Goal: Information Seeking & Learning: Check status

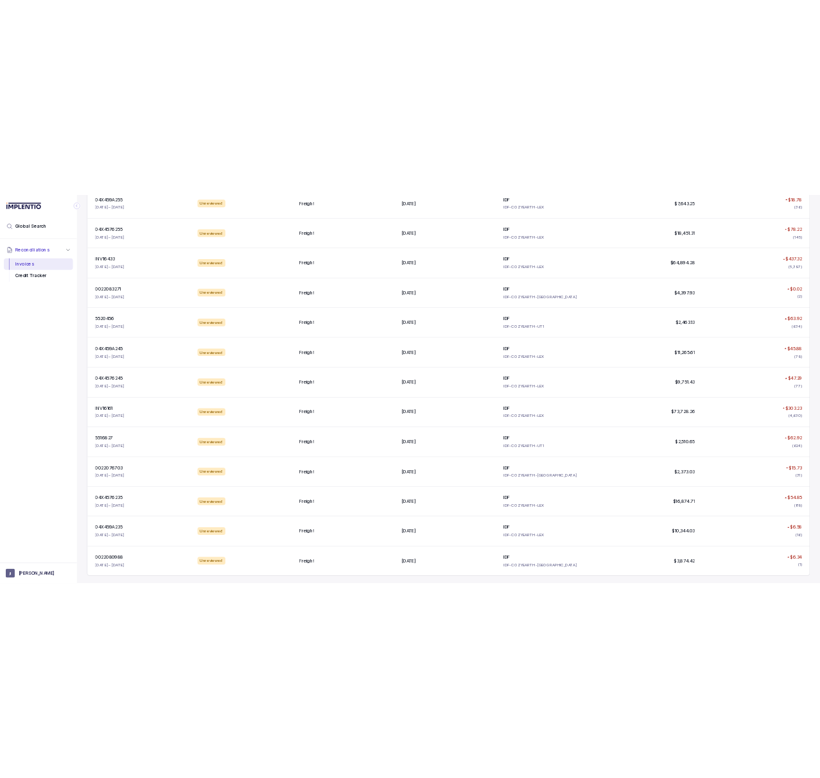
scroll to position [1277, 0]
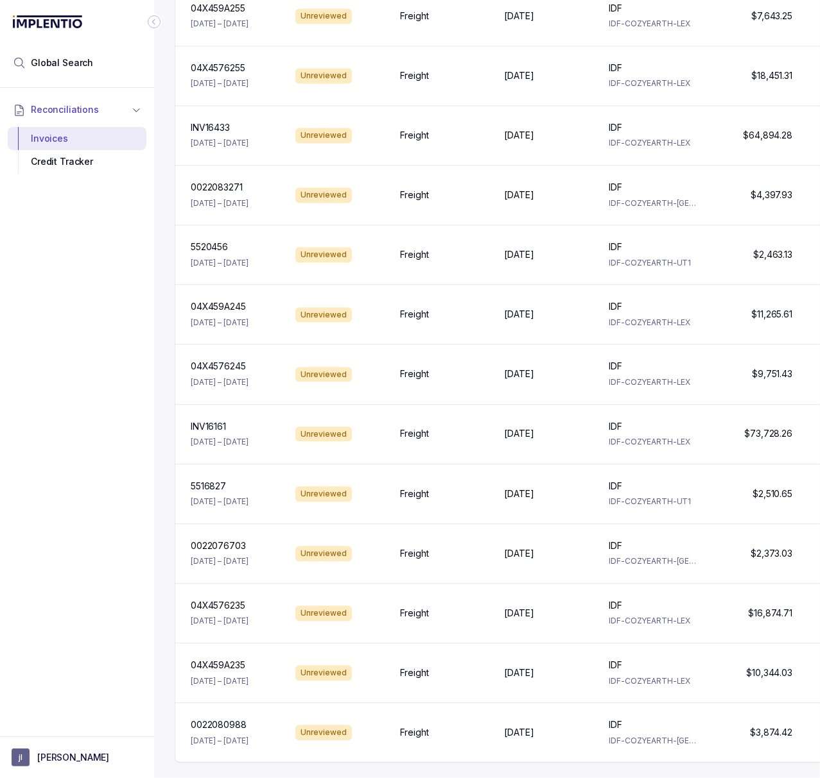
click at [154, 26] on icon "Collapse Icon" at bounding box center [154, 21] width 13 height 13
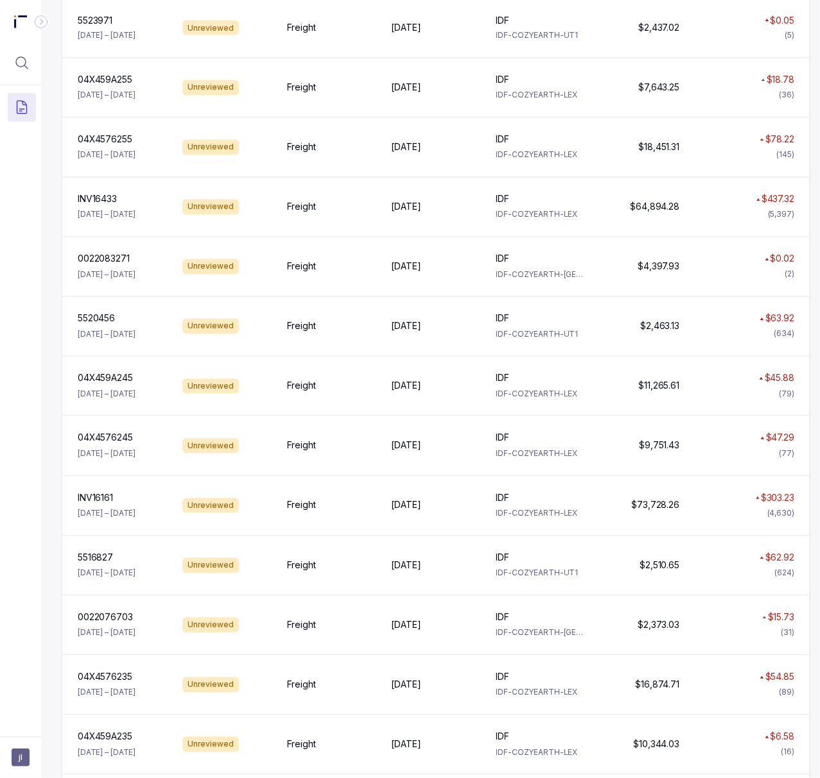
scroll to position [1290, 0]
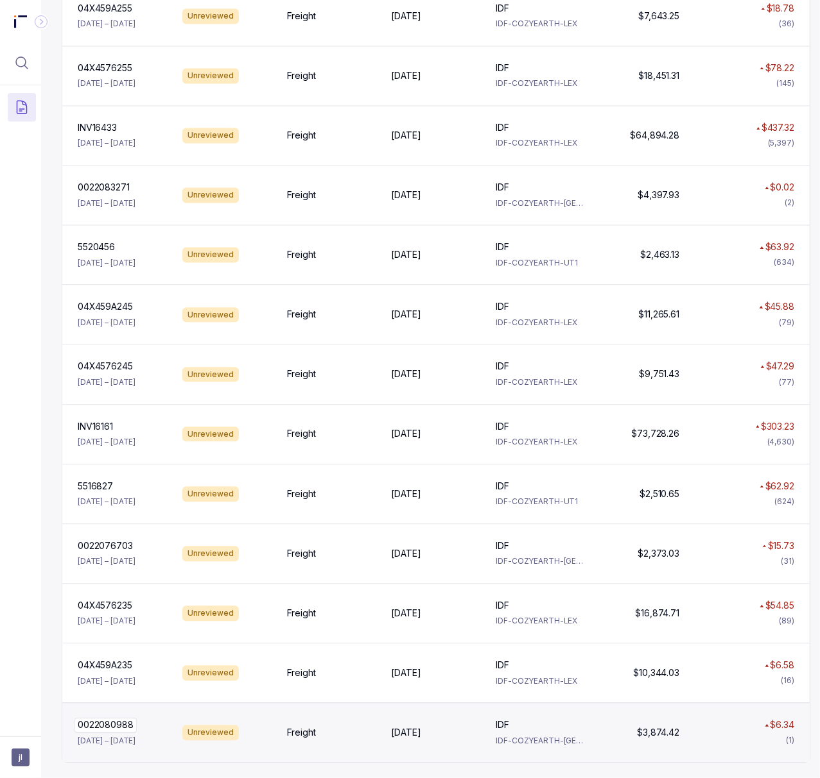
click at [114, 718] on p "0022080988" at bounding box center [105, 725] width 62 height 14
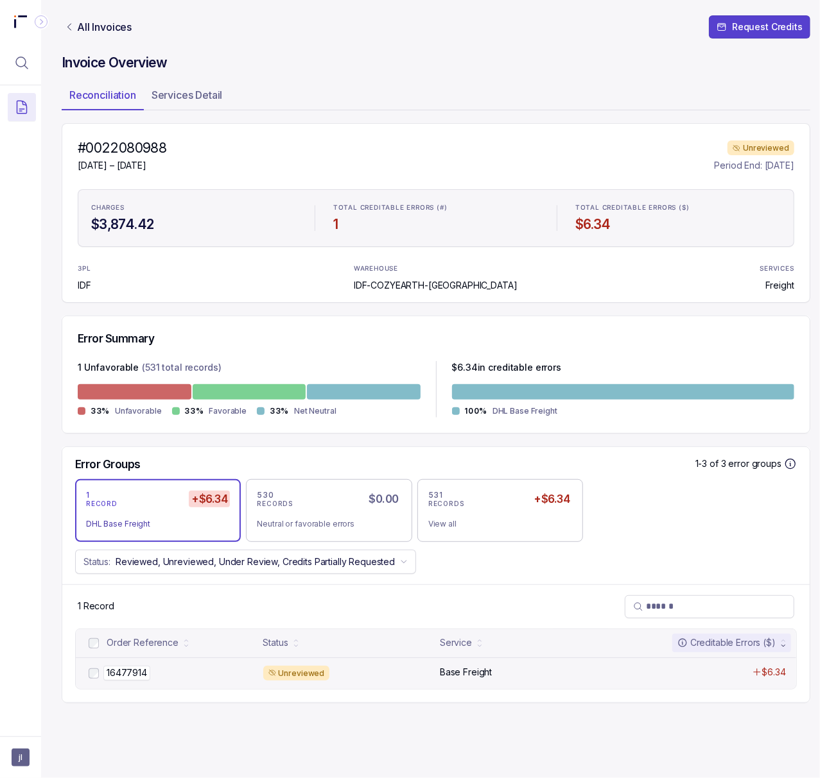
click at [116, 671] on p "16477914" at bounding box center [126, 673] width 47 height 14
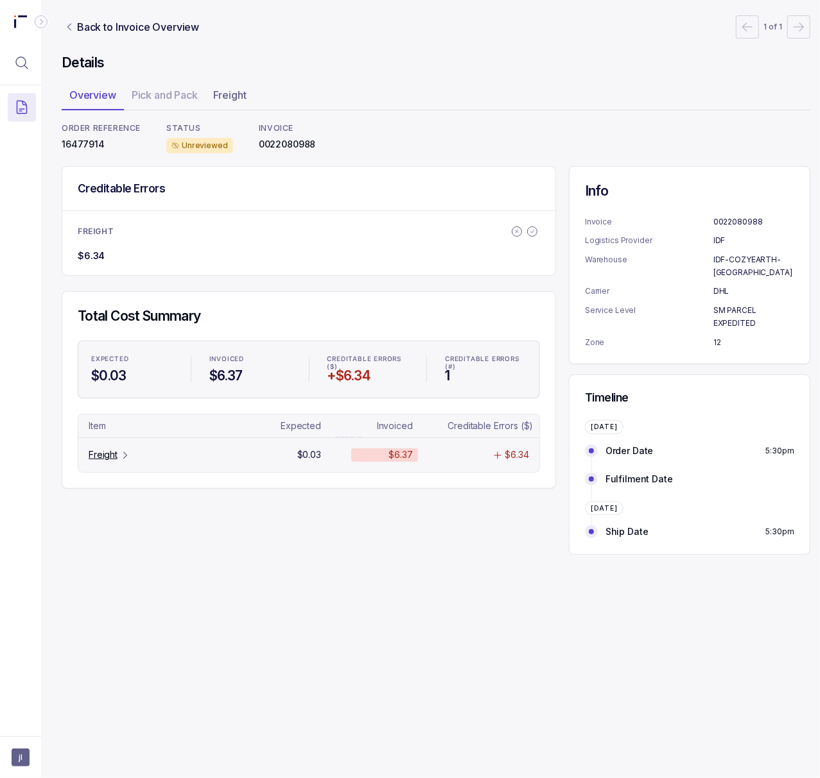
click at [105, 457] on p "Freight" at bounding box center [103, 455] width 29 height 13
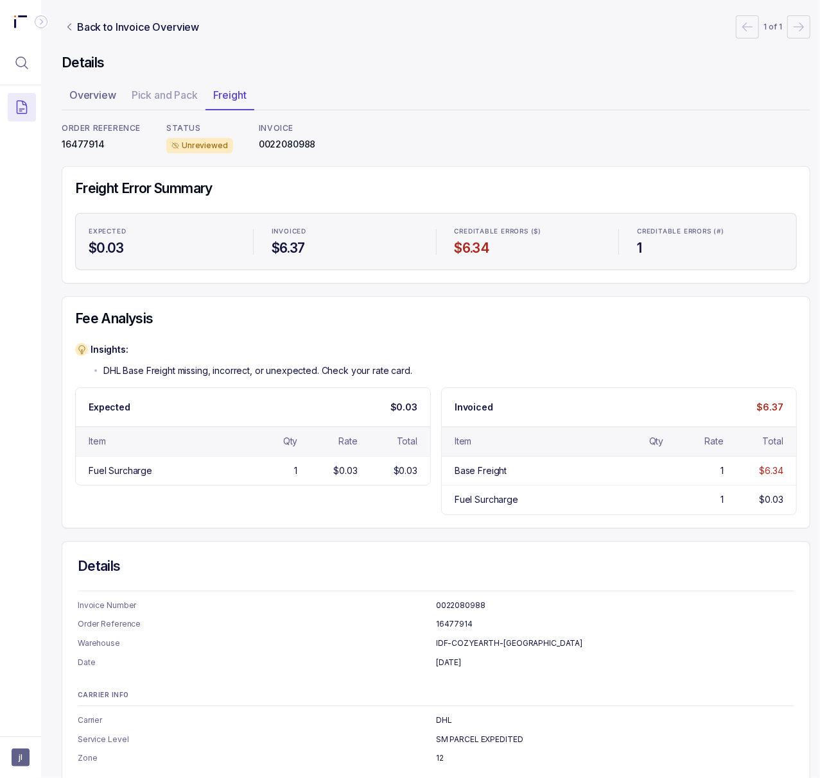
click at [297, 147] on p "0022080988" at bounding box center [287, 144] width 57 height 13
copy p "0022080988"
click at [68, 142] on p "16477914" at bounding box center [101, 144] width 79 height 13
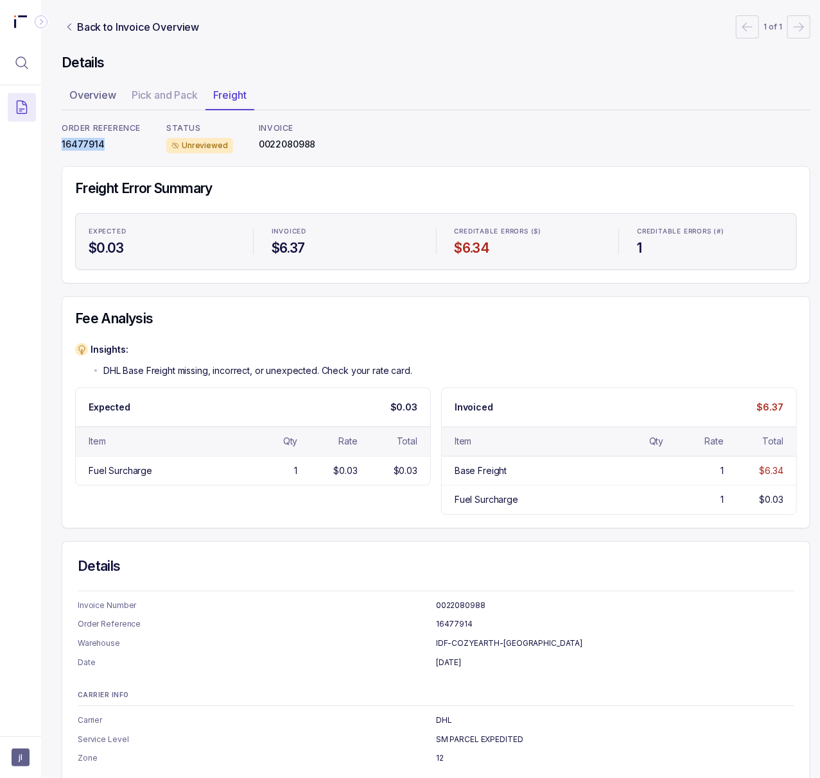
copy p "16477914"
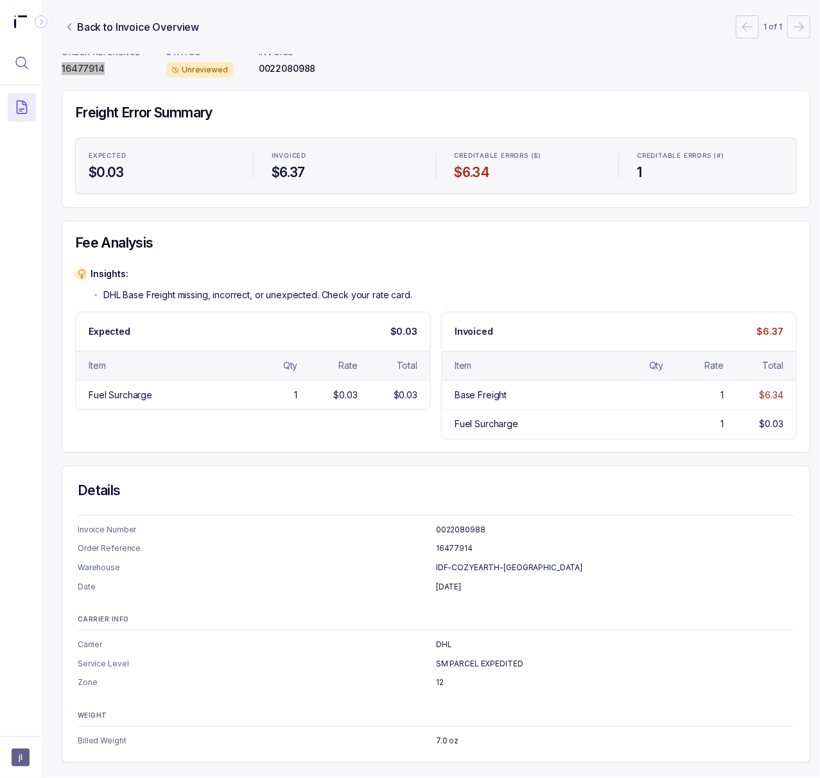
scroll to position [92, 0]
click at [474, 658] on p "SM PARCEL EXPEDITED" at bounding box center [615, 664] width 358 height 13
copy p "SM PARCEL EXPEDITED"
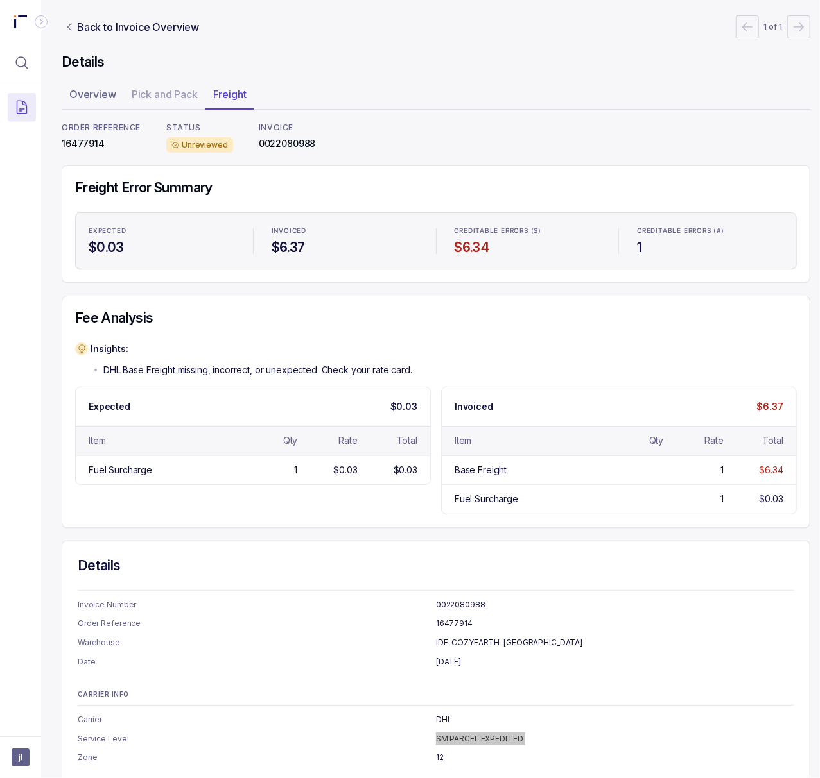
scroll to position [0, 0]
click at [110, 26] on p "Back to Invoice Overview" at bounding box center [138, 26] width 122 height 15
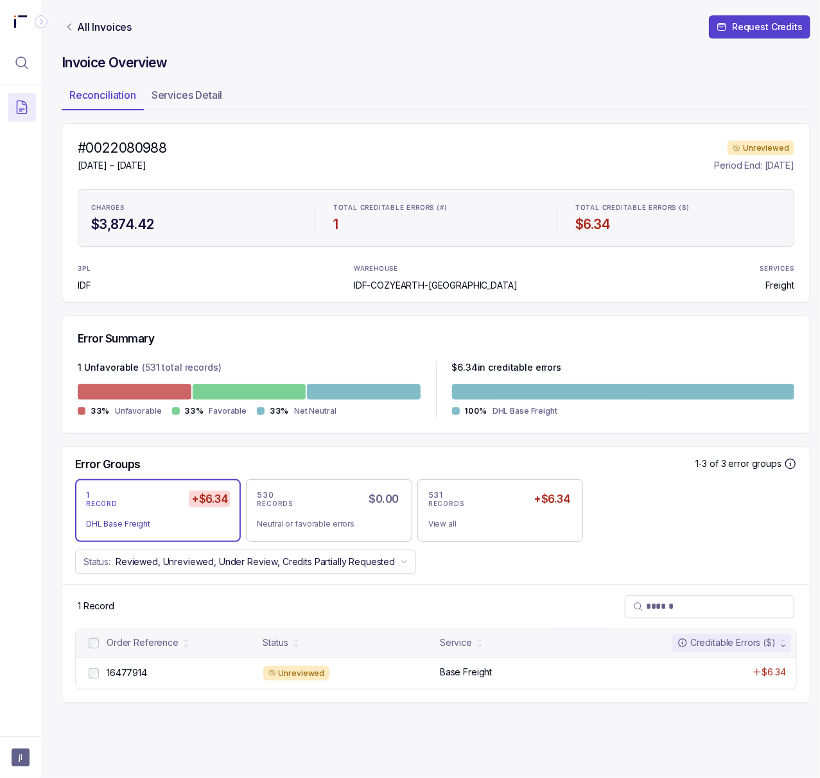
click at [133, 149] on h4 "#0022080988" at bounding box center [122, 148] width 89 height 18
copy h4 "0022080988"
click at [95, 28] on p "All Invoices" at bounding box center [104, 27] width 55 height 13
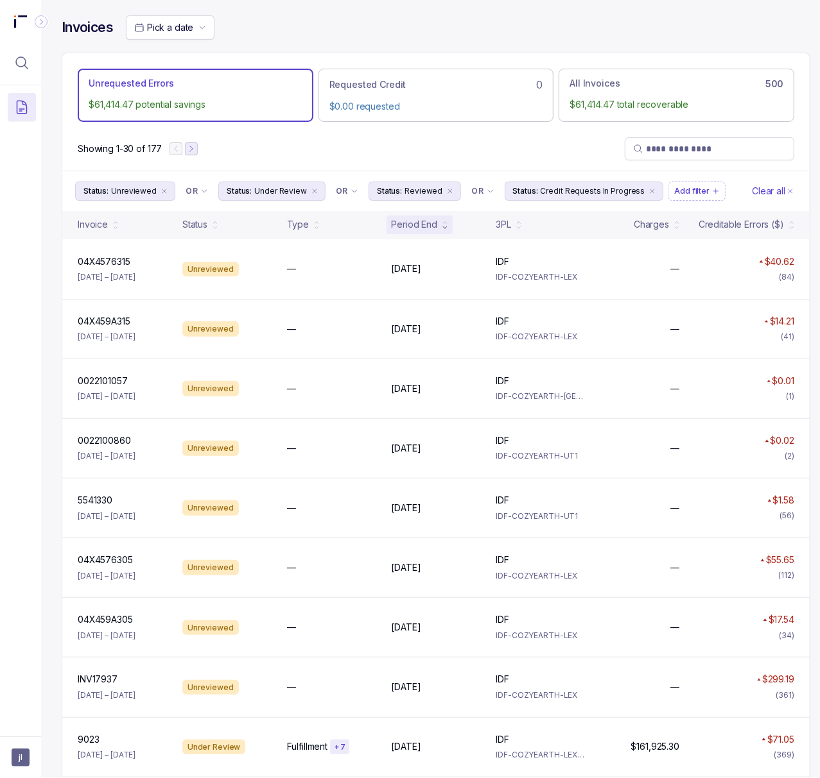
click at [196, 153] on button "Next Page" at bounding box center [191, 148] width 13 height 13
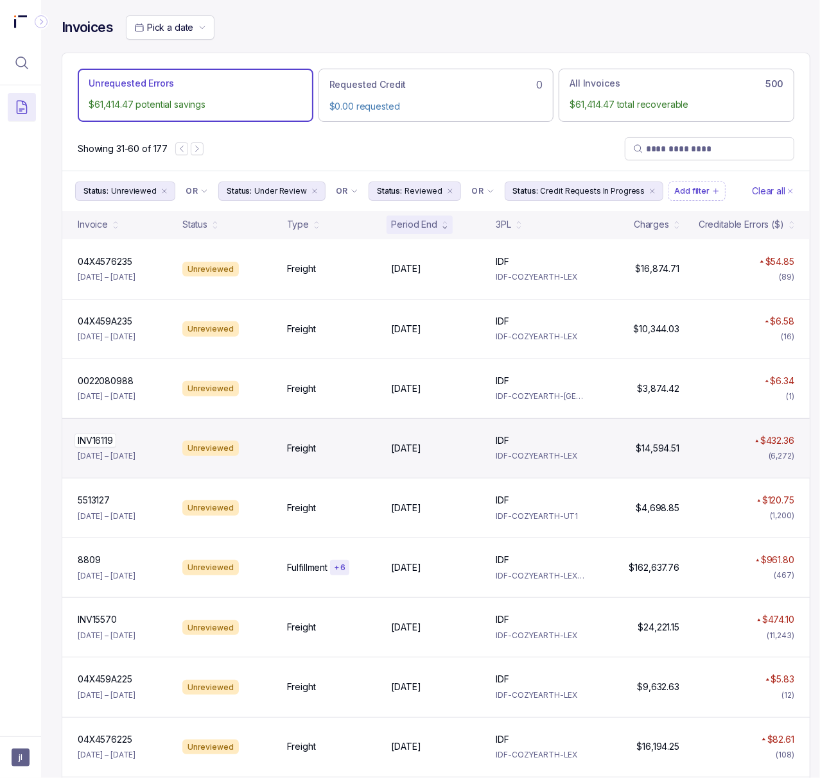
click at [103, 442] on p "INV16119" at bounding box center [95, 441] width 42 height 14
